Goal: Task Accomplishment & Management: Complete application form

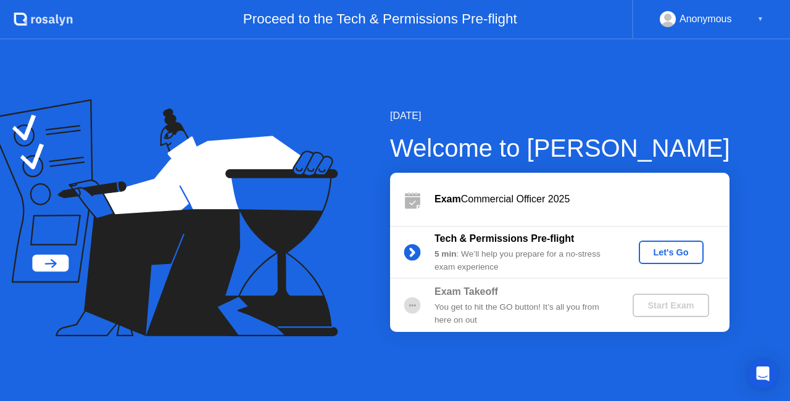
click at [664, 253] on div "Let's Go" at bounding box center [671, 253] width 55 height 10
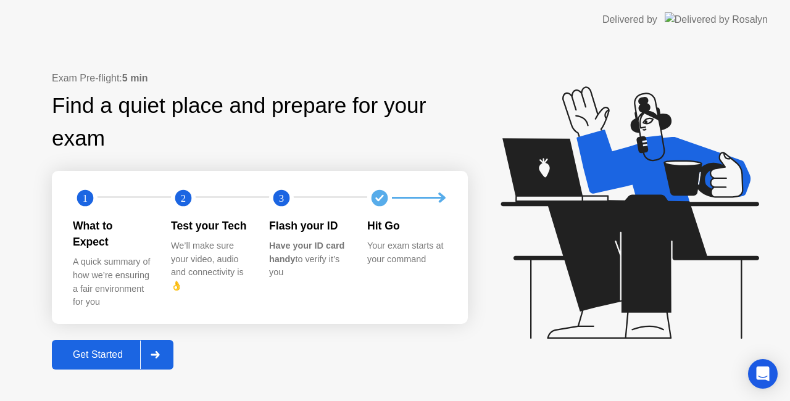
click at [96, 349] on div "Get Started" at bounding box center [98, 354] width 85 height 11
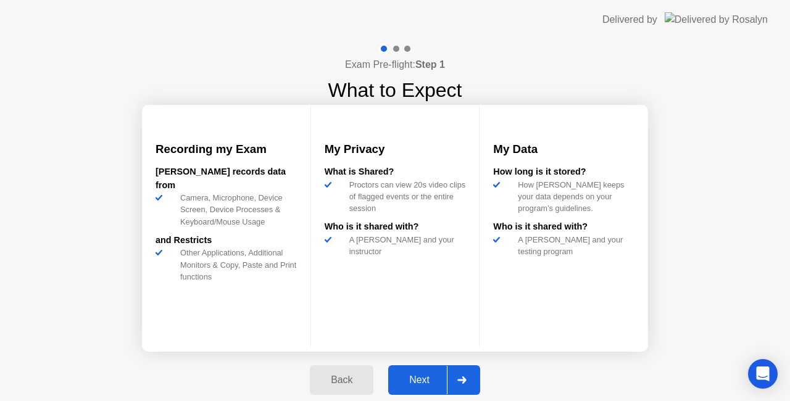
click at [415, 375] on div "Next" at bounding box center [419, 380] width 55 height 11
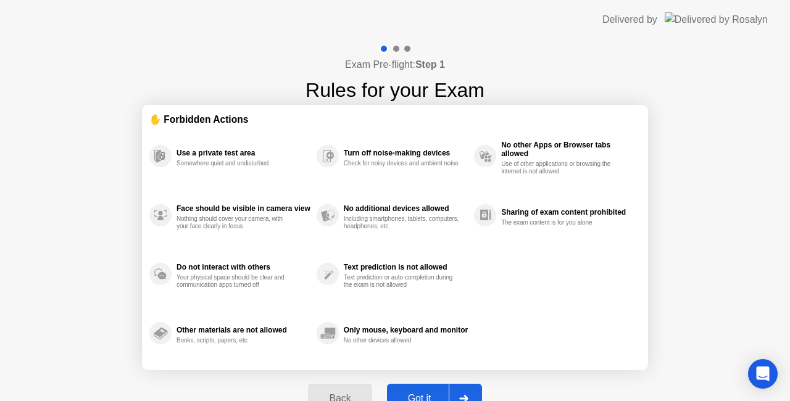
click at [404, 388] on button "Got it" at bounding box center [434, 399] width 95 height 30
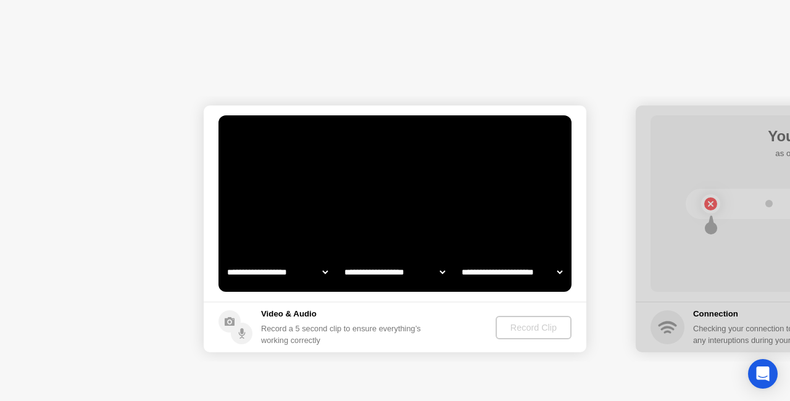
select select "**********"
select select "*******"
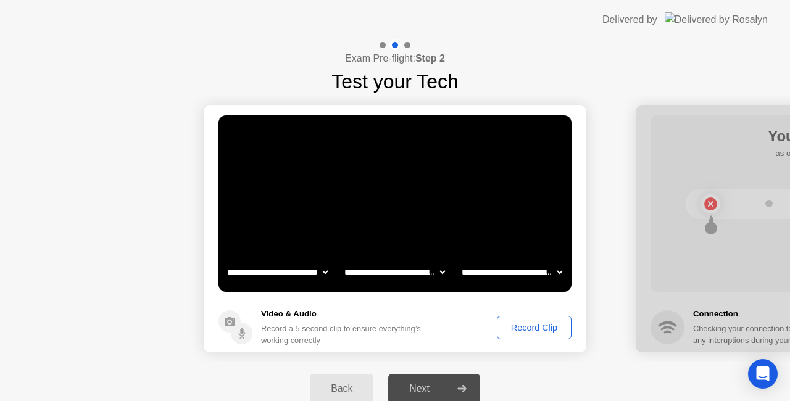
click at [520, 328] on div "Record Clip" at bounding box center [534, 328] width 66 height 10
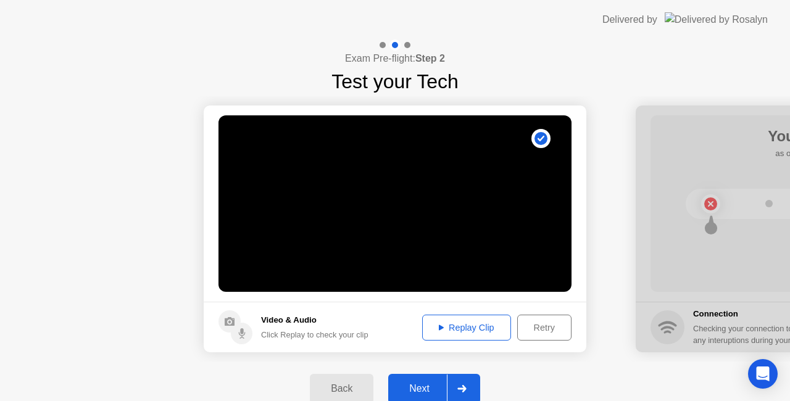
click at [454, 326] on div "Replay Clip" at bounding box center [467, 328] width 80 height 10
click at [427, 385] on div "Next" at bounding box center [419, 388] width 55 height 11
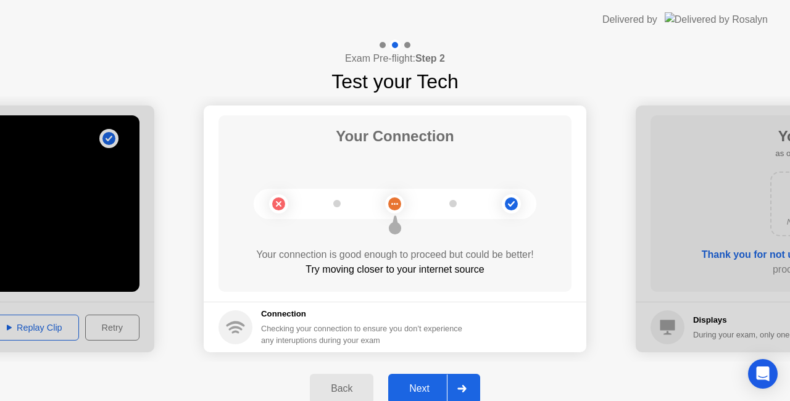
click at [427, 385] on div "Next" at bounding box center [419, 388] width 55 height 11
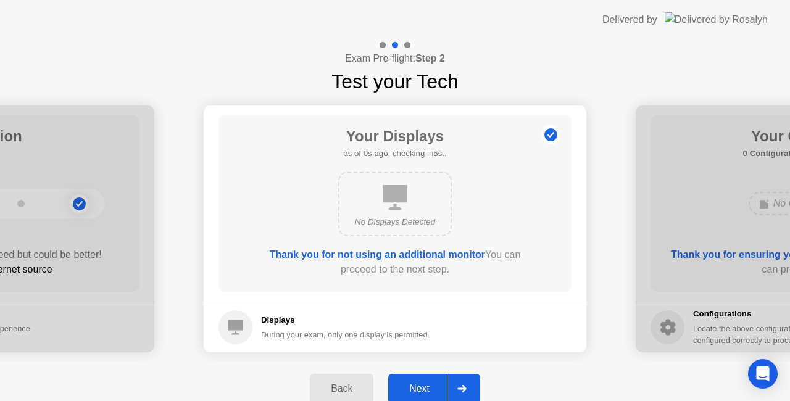
click at [427, 385] on div "Next" at bounding box center [419, 388] width 55 height 11
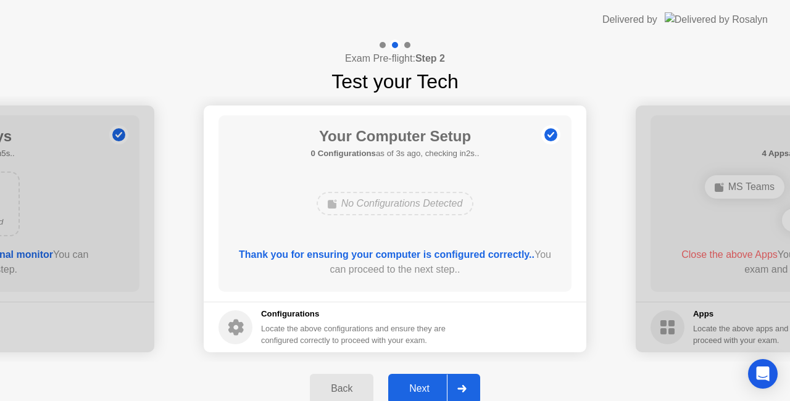
click at [427, 385] on div "Next" at bounding box center [419, 388] width 55 height 11
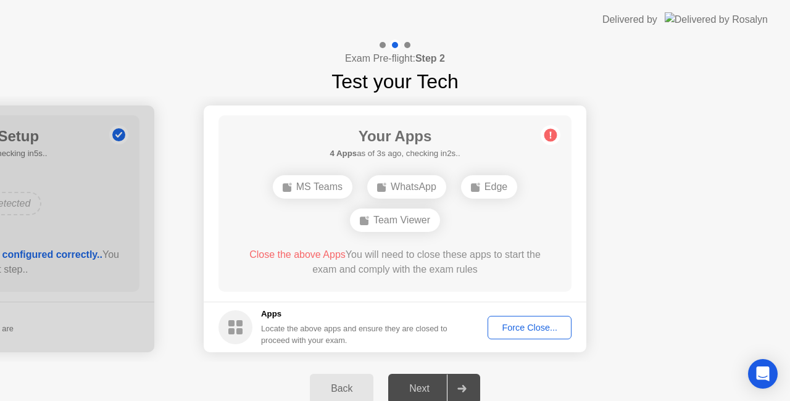
click at [551, 132] on circle at bounding box center [551, 135] width 13 height 13
click at [343, 194] on div "MS Teams" at bounding box center [313, 186] width 80 height 23
click at [488, 188] on div "Edge" at bounding box center [489, 186] width 56 height 23
click at [388, 222] on div "Team Viewer" at bounding box center [395, 220] width 90 height 23
click at [409, 177] on div "WhatsApp" at bounding box center [406, 186] width 79 height 23
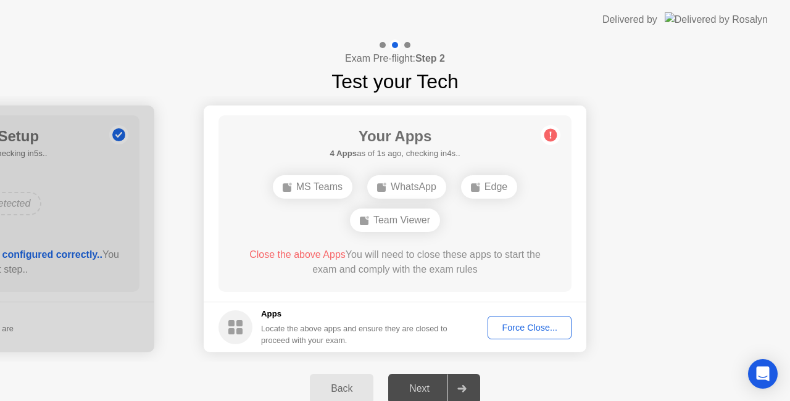
click at [519, 325] on div "Force Close..." at bounding box center [529, 328] width 75 height 10
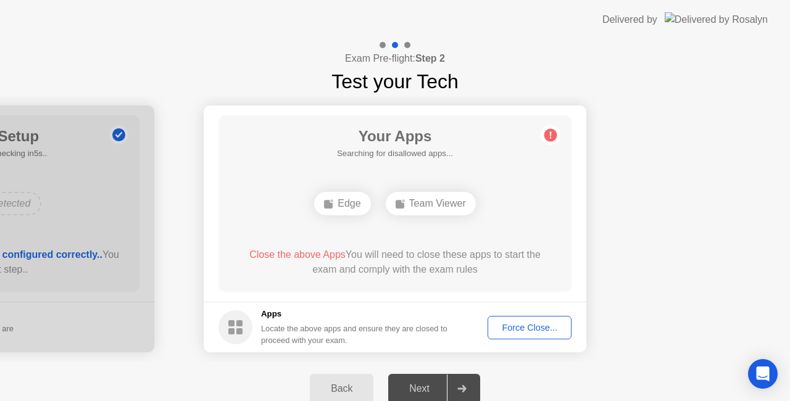
click at [343, 207] on div "Edge" at bounding box center [342, 203] width 56 height 23
click at [414, 204] on div "Team Viewer" at bounding box center [431, 203] width 90 height 23
click at [512, 320] on button "Force Close..." at bounding box center [530, 327] width 84 height 23
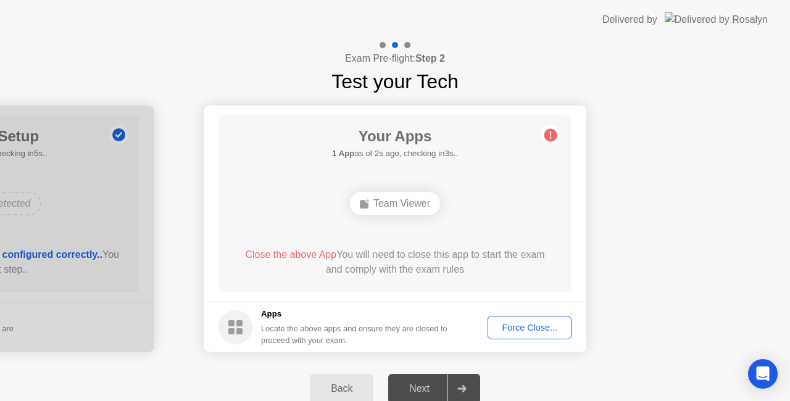
click at [505, 323] on div "Force Close..." at bounding box center [529, 328] width 75 height 10
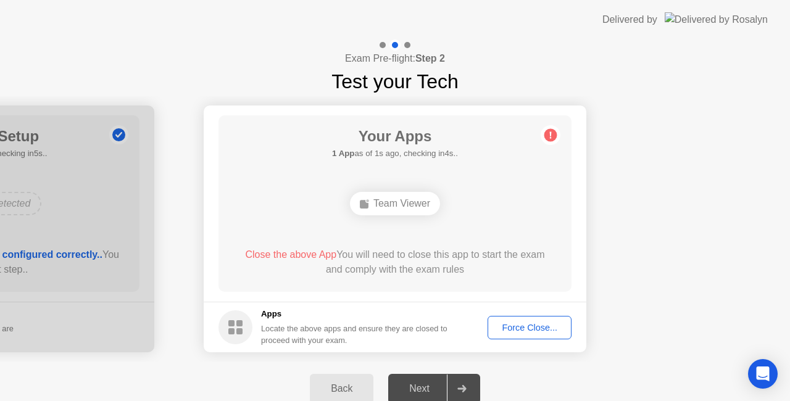
click at [301, 257] on span "Close the above App" at bounding box center [290, 254] width 91 height 10
click at [510, 330] on div "Force Close..." at bounding box center [529, 328] width 75 height 10
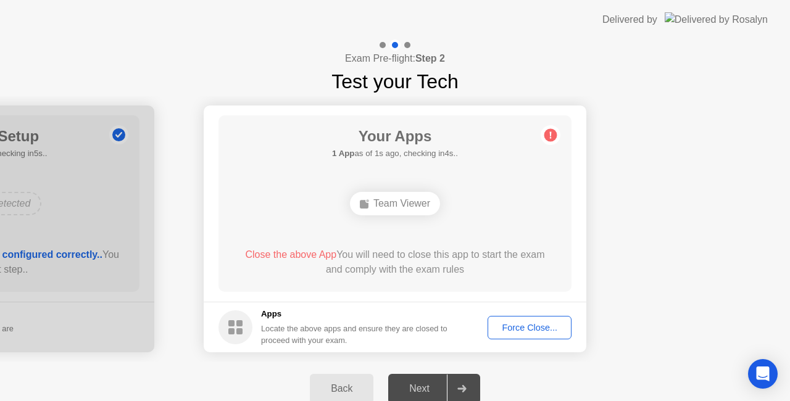
click at [248, 320] on circle at bounding box center [236, 328] width 34 height 34
click at [510, 324] on div "Force Close..." at bounding box center [529, 328] width 75 height 10
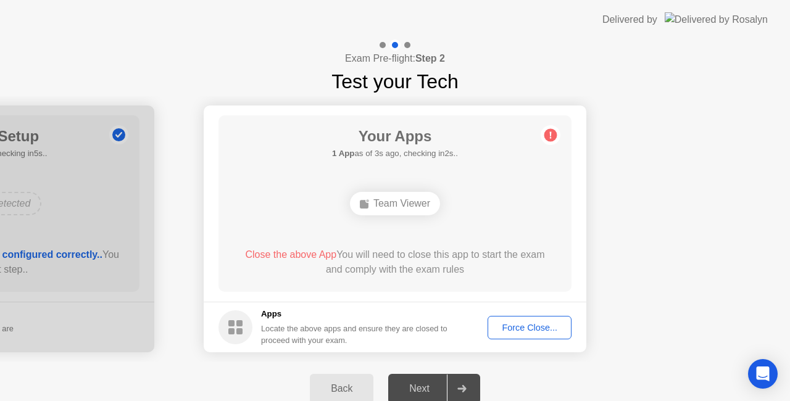
click at [415, 385] on div "Next" at bounding box center [419, 388] width 55 height 11
click at [469, 380] on div at bounding box center [462, 389] width 30 height 28
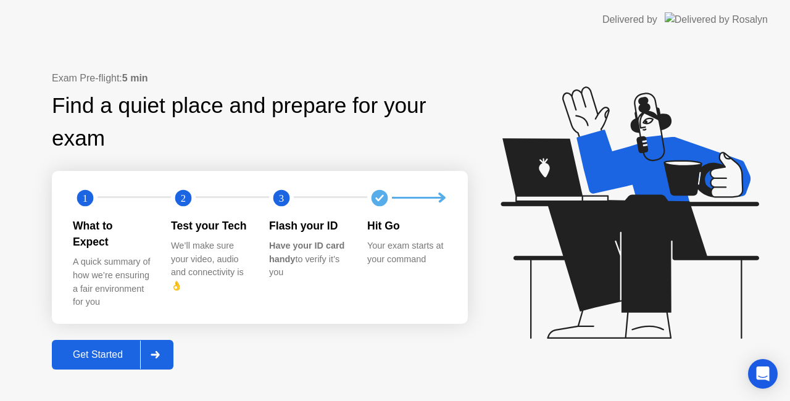
click at [161, 358] on div at bounding box center [155, 355] width 30 height 28
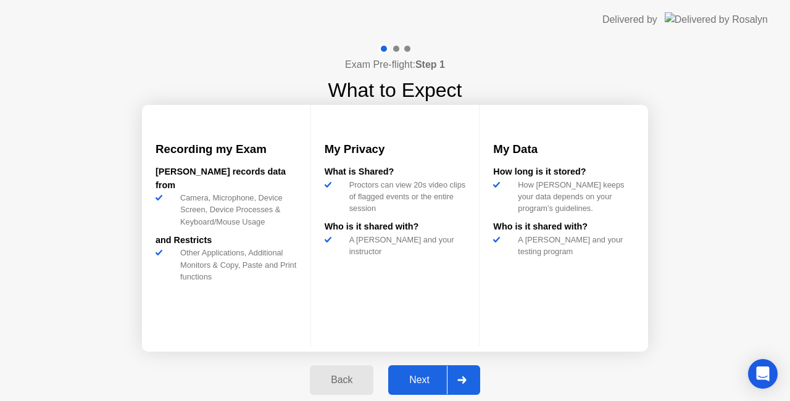
click at [456, 375] on div at bounding box center [462, 380] width 30 height 28
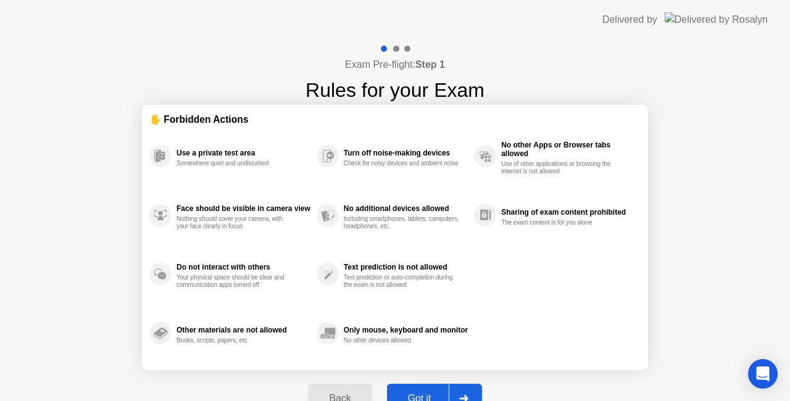
click at [466, 395] on icon at bounding box center [463, 398] width 9 height 7
select select "**********"
select select "*******"
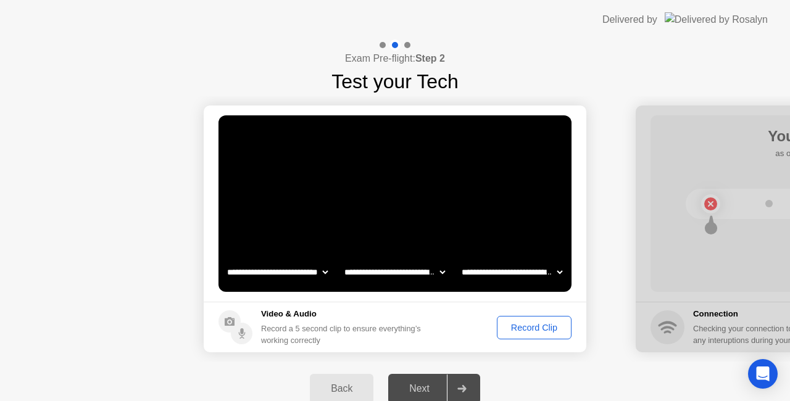
click at [527, 330] on div "Record Clip" at bounding box center [534, 328] width 66 height 10
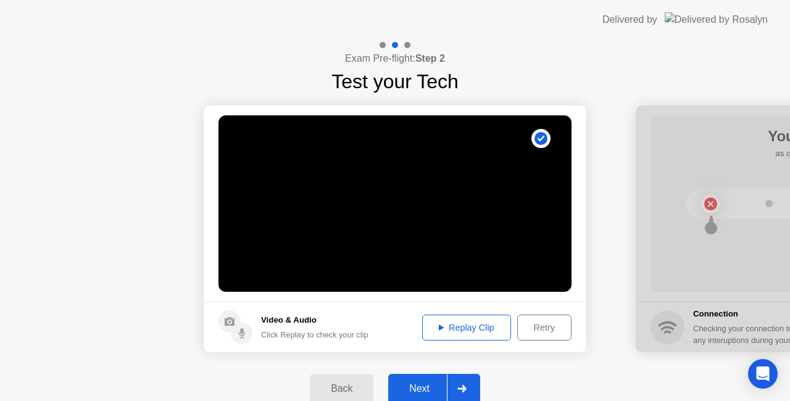
click at [543, 332] on div "Retry" at bounding box center [545, 328] width 46 height 10
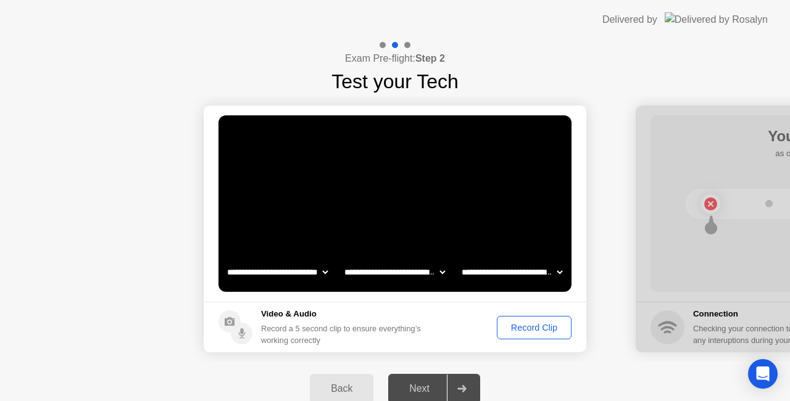
click at [528, 323] on div "Record Clip" at bounding box center [534, 328] width 66 height 10
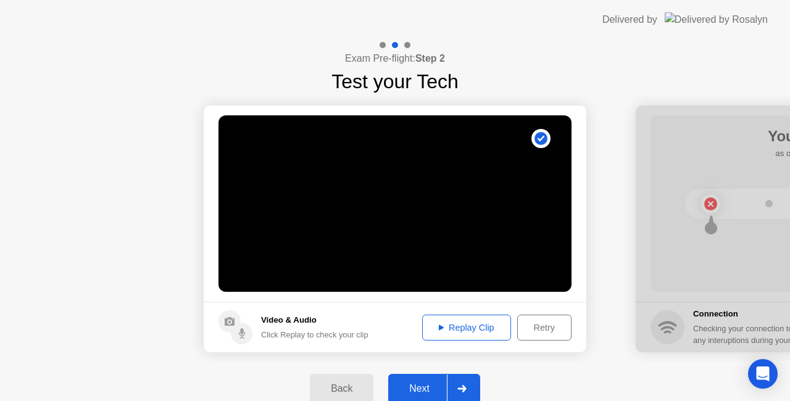
click at [444, 324] on div "Replay Clip" at bounding box center [467, 328] width 80 height 10
click at [411, 383] on div "Next" at bounding box center [419, 388] width 55 height 11
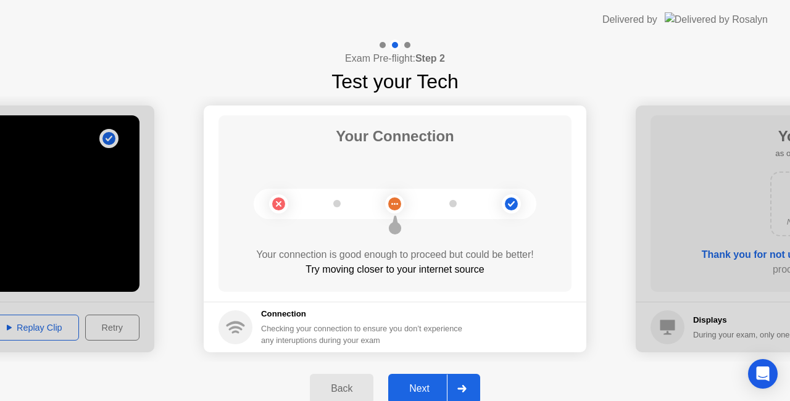
click at [422, 385] on div "Next" at bounding box center [419, 388] width 55 height 11
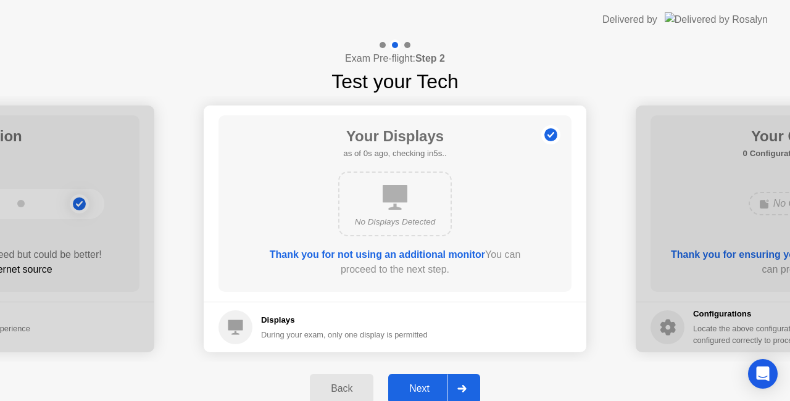
click at [422, 385] on div "Next" at bounding box center [419, 388] width 55 height 11
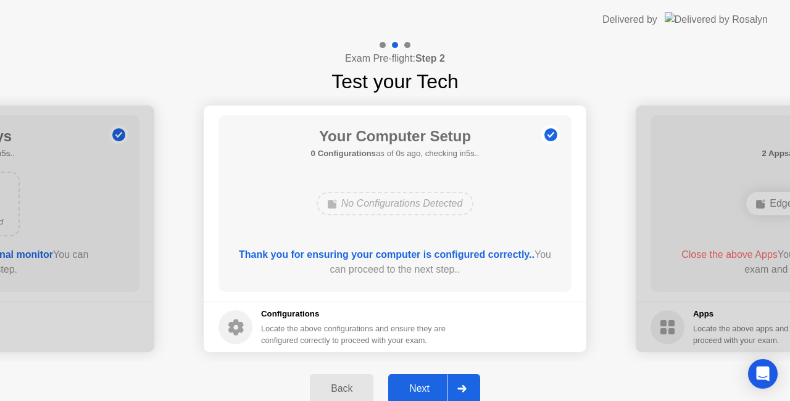
click at [422, 385] on div "Next" at bounding box center [419, 388] width 55 height 11
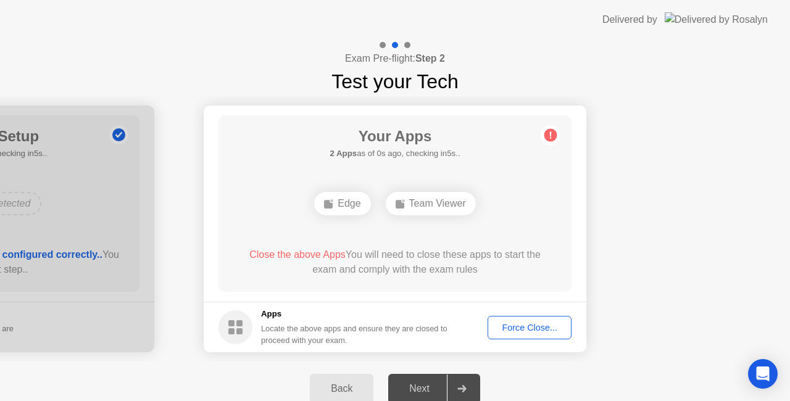
click at [422, 385] on div "Next" at bounding box center [419, 388] width 55 height 11
click at [515, 328] on div "Force Close..." at bounding box center [529, 328] width 75 height 10
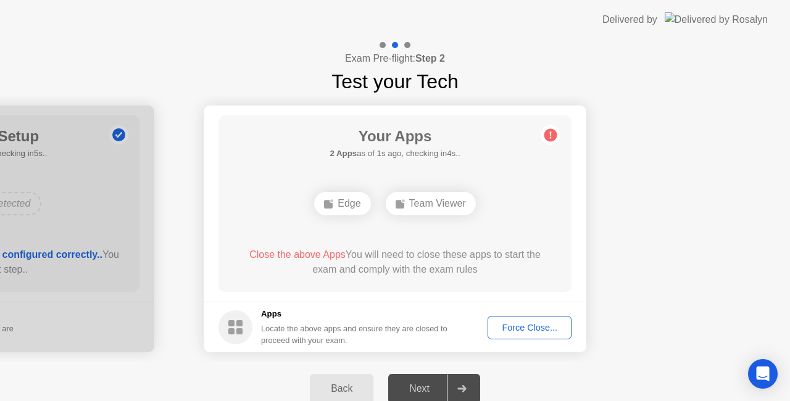
click at [514, 323] on div "Force Close..." at bounding box center [529, 328] width 75 height 10
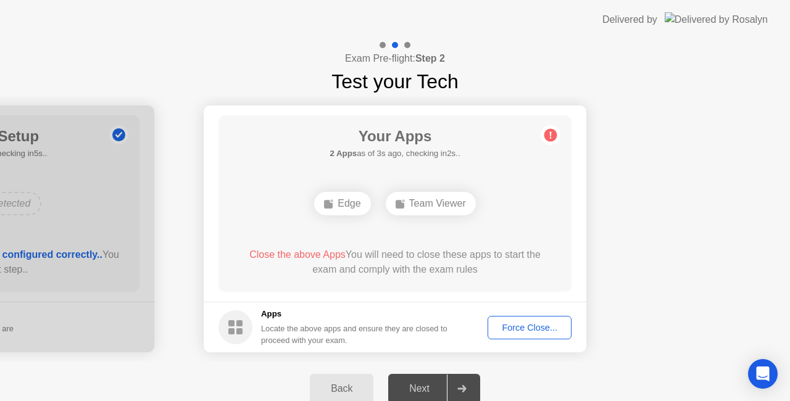
click at [519, 326] on div "Force Close..." at bounding box center [529, 328] width 75 height 10
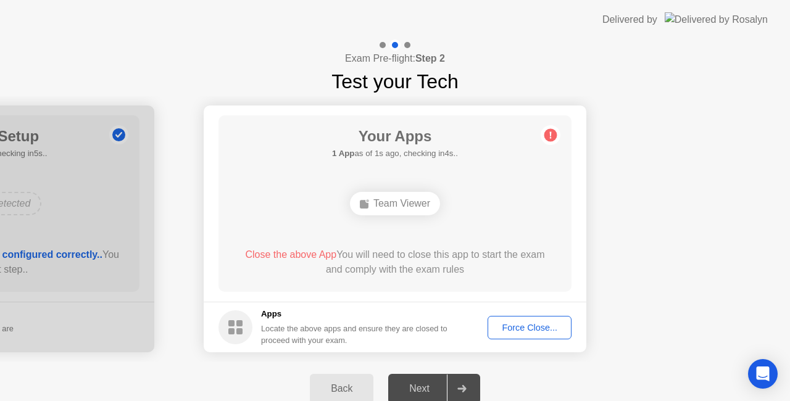
click at [552, 138] on circle at bounding box center [551, 135] width 13 height 13
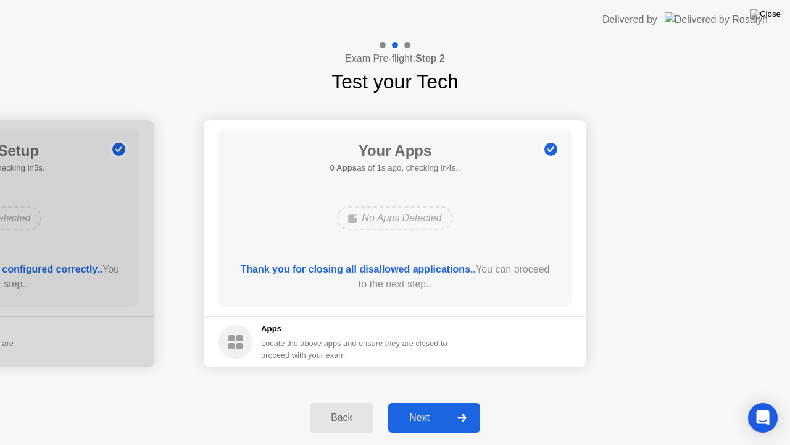
click at [420, 401] on div "Next" at bounding box center [419, 417] width 55 height 11
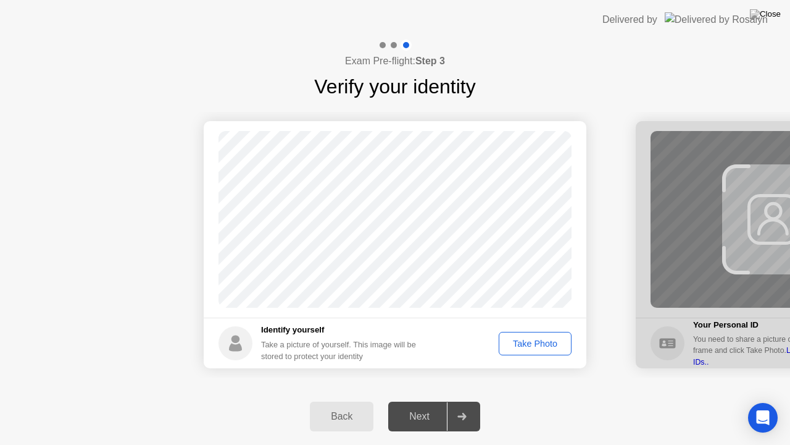
click at [525, 346] on div "Take Photo" at bounding box center [535, 343] width 64 height 10
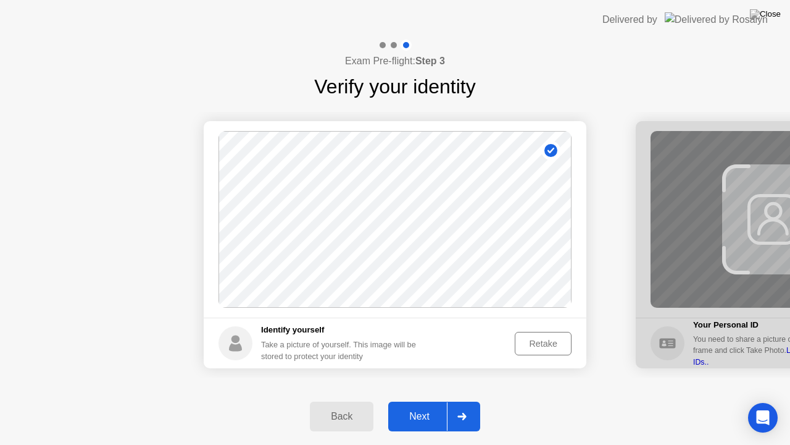
click at [433, 401] on div "Next" at bounding box center [419, 416] width 55 height 11
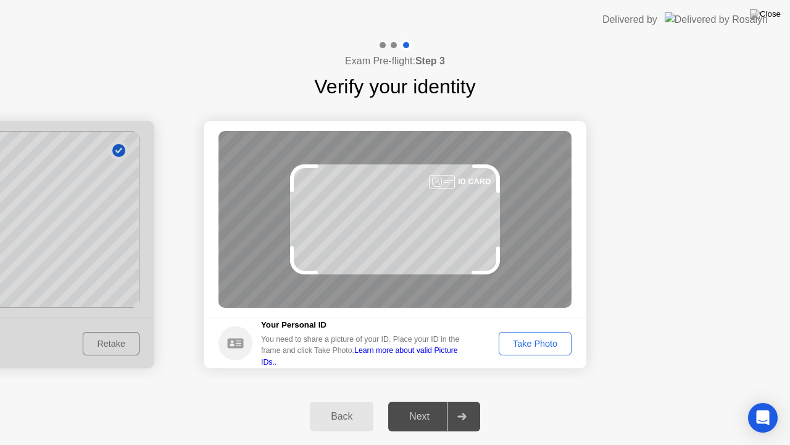
click at [540, 339] on div "Take Photo" at bounding box center [535, 343] width 64 height 10
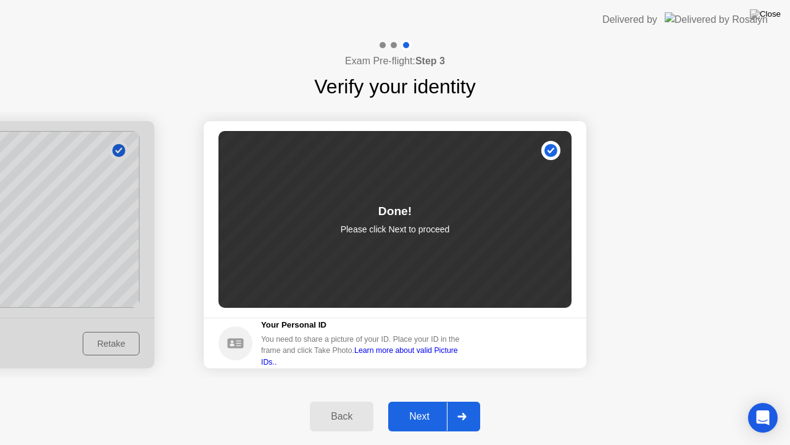
click at [421, 401] on div "Next" at bounding box center [419, 416] width 55 height 11
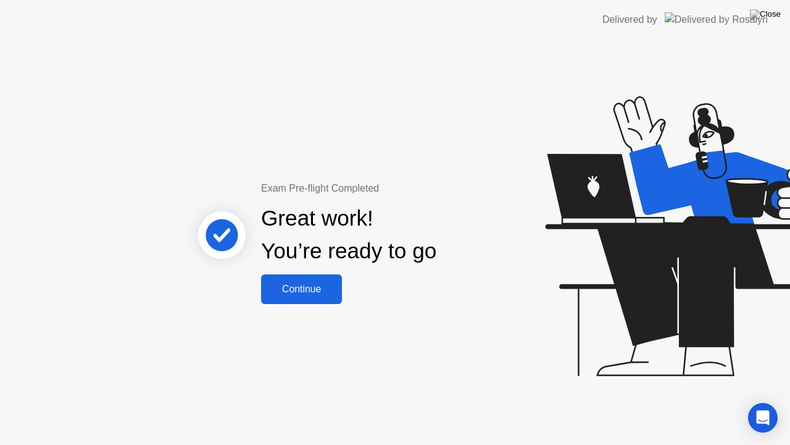
click at [306, 290] on div "Continue" at bounding box center [301, 288] width 73 height 11
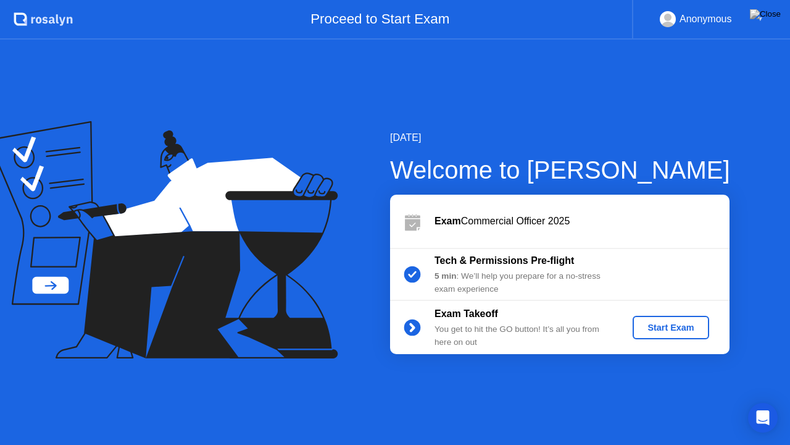
click at [671, 325] on div "Start Exam" at bounding box center [671, 327] width 66 height 10
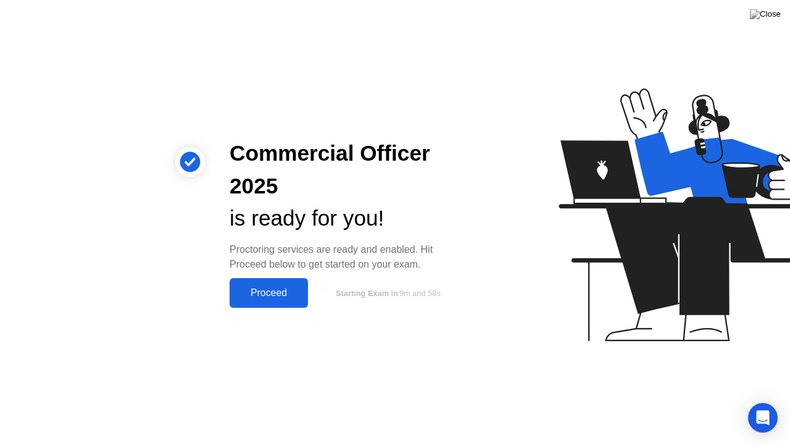
click at [272, 303] on button "Proceed" at bounding box center [269, 293] width 78 height 30
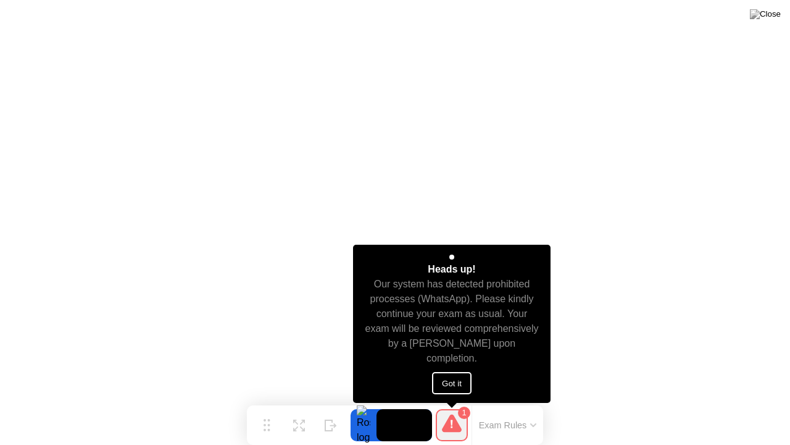
click at [452, 380] on button "Got it" at bounding box center [452, 383] width 40 height 22
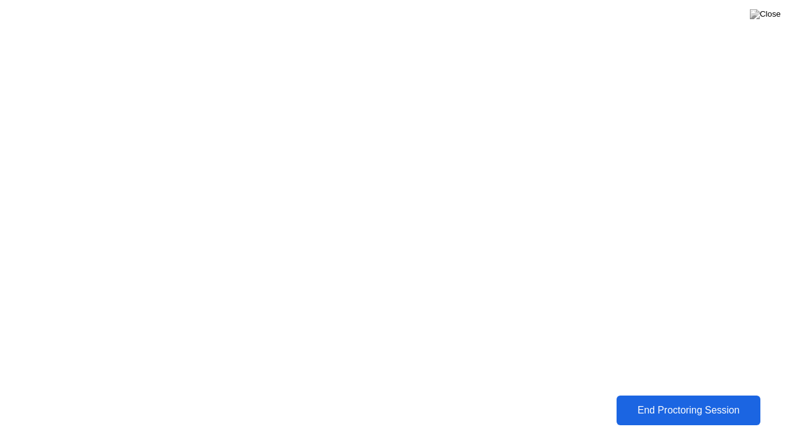
click at [639, 399] on button "End Proctoring Session" at bounding box center [688, 410] width 144 height 30
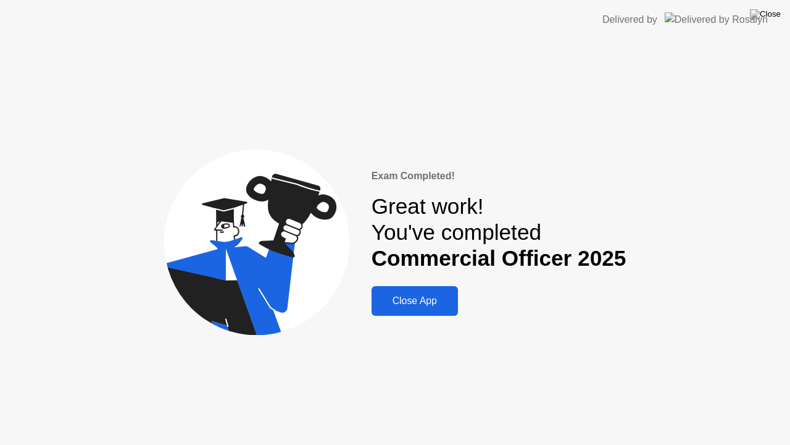
click at [424, 299] on div "Close App" at bounding box center [414, 300] width 79 height 11
